Goal: Understand process/instructions: Learn how to perform a task or action

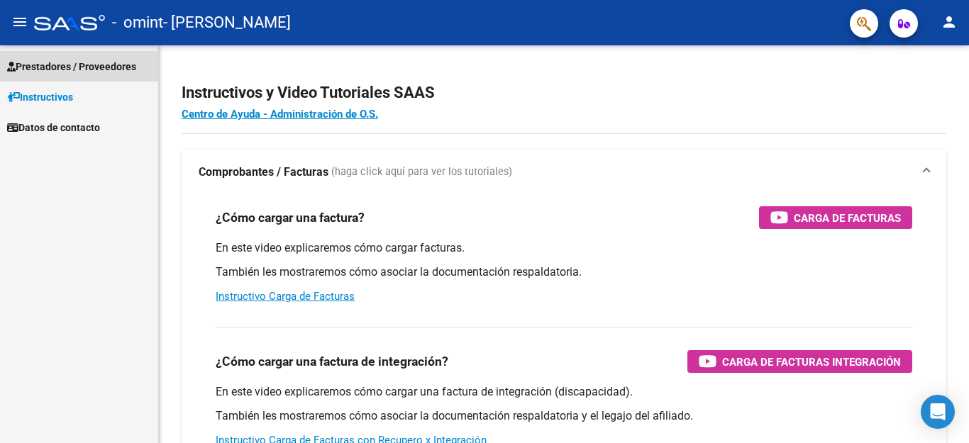
click at [61, 67] on span "Prestadores / Proveedores" at bounding box center [71, 67] width 129 height 16
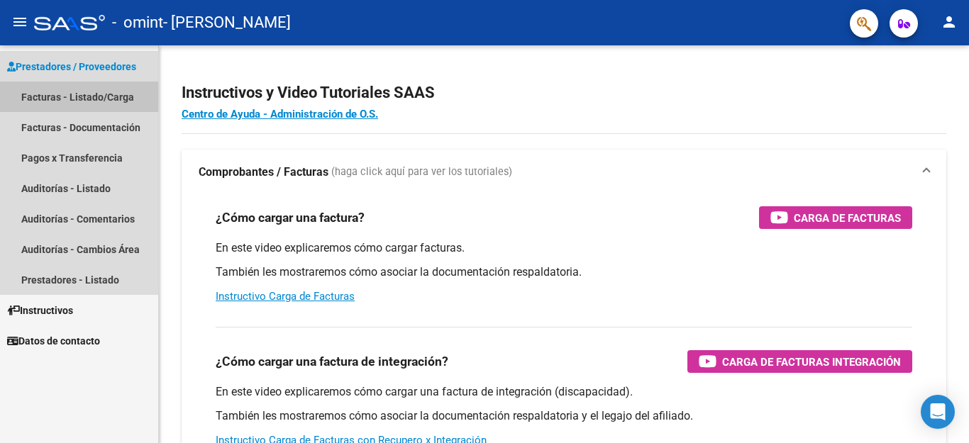
click at [74, 94] on link "Facturas - Listado/Carga" at bounding box center [79, 97] width 158 height 30
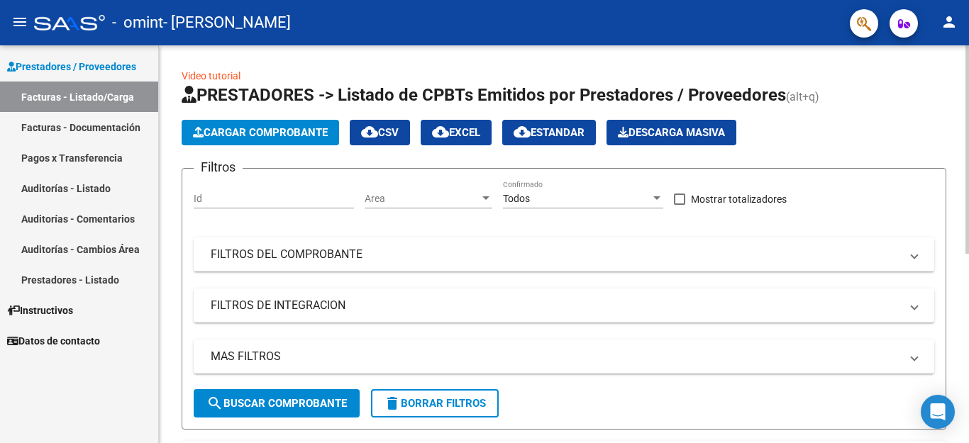
click at [966, 240] on div at bounding box center [967, 149] width 4 height 209
click at [968, 260] on div at bounding box center [967, 244] width 4 height 398
click at [968, 264] on div at bounding box center [967, 244] width 4 height 398
click at [967, 247] on div at bounding box center [967, 149] width 4 height 209
click at [956, 367] on div "Video tutorial PRESTADORES -> Listado de CPBTs Emitidos por Prestadores / Prove…" at bounding box center [564, 418] width 810 height 746
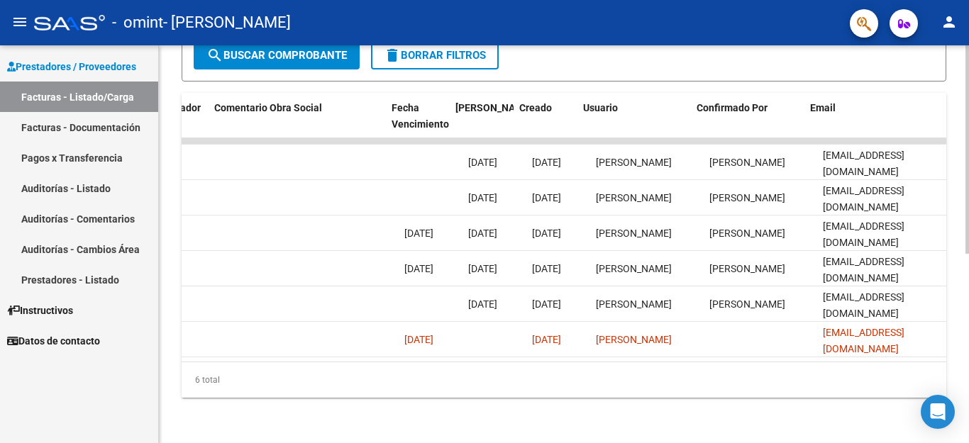
scroll to position [0, 2226]
